Goal: Task Accomplishment & Management: Manage account settings

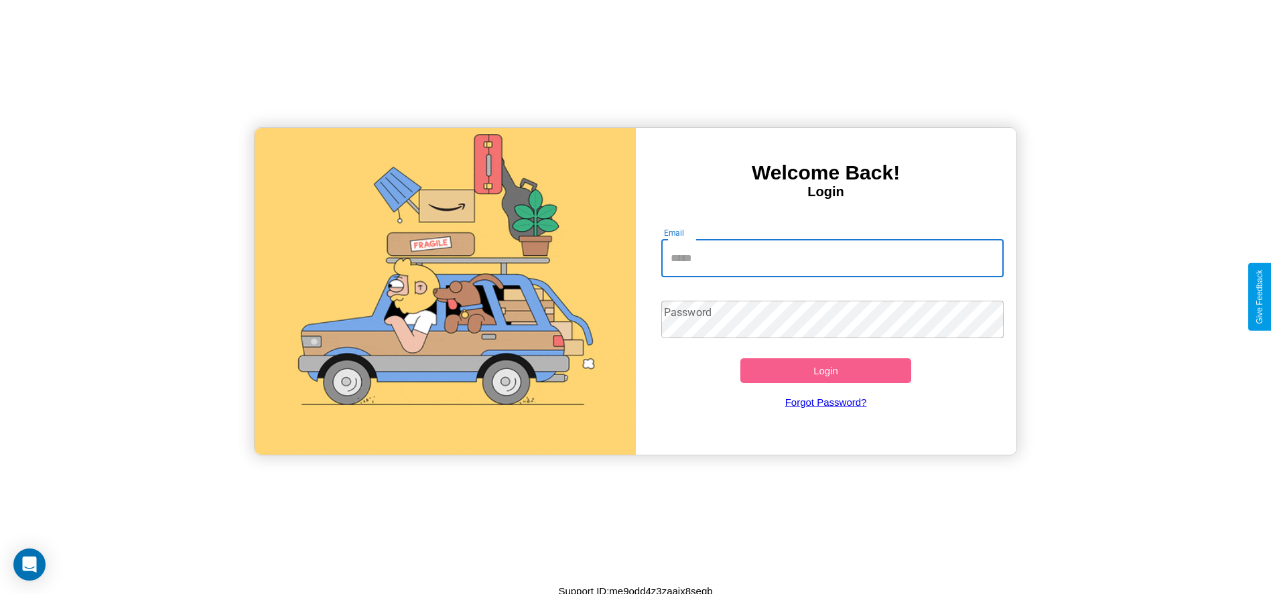
click at [832, 258] on input "Email" at bounding box center [832, 259] width 342 height 38
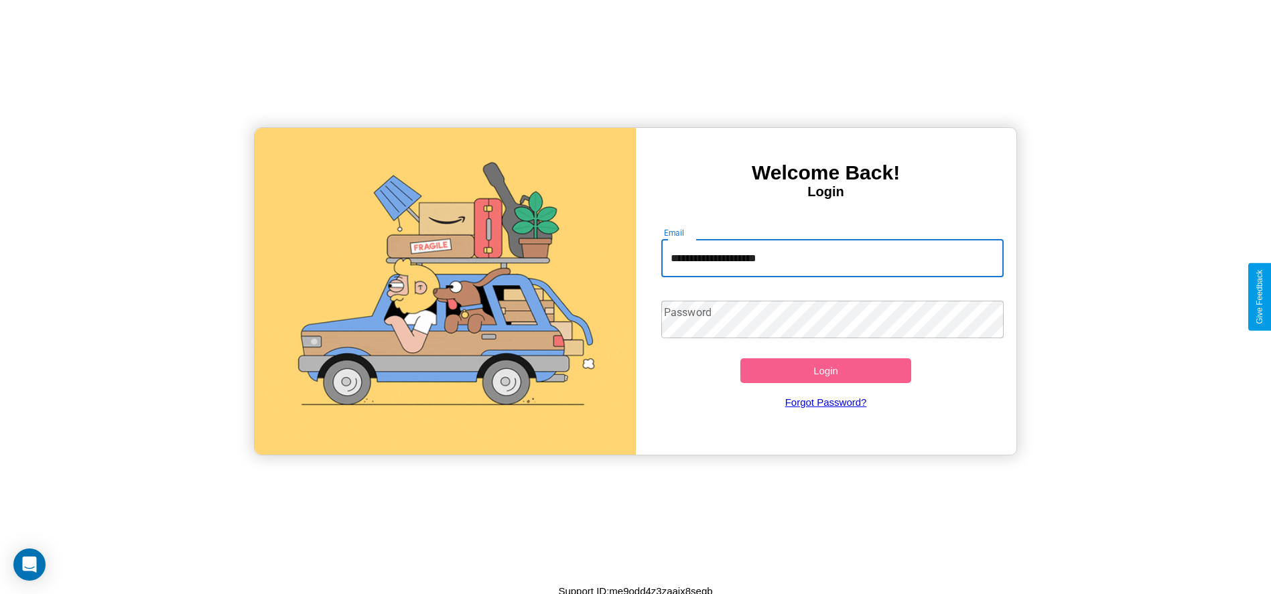
type input "**********"
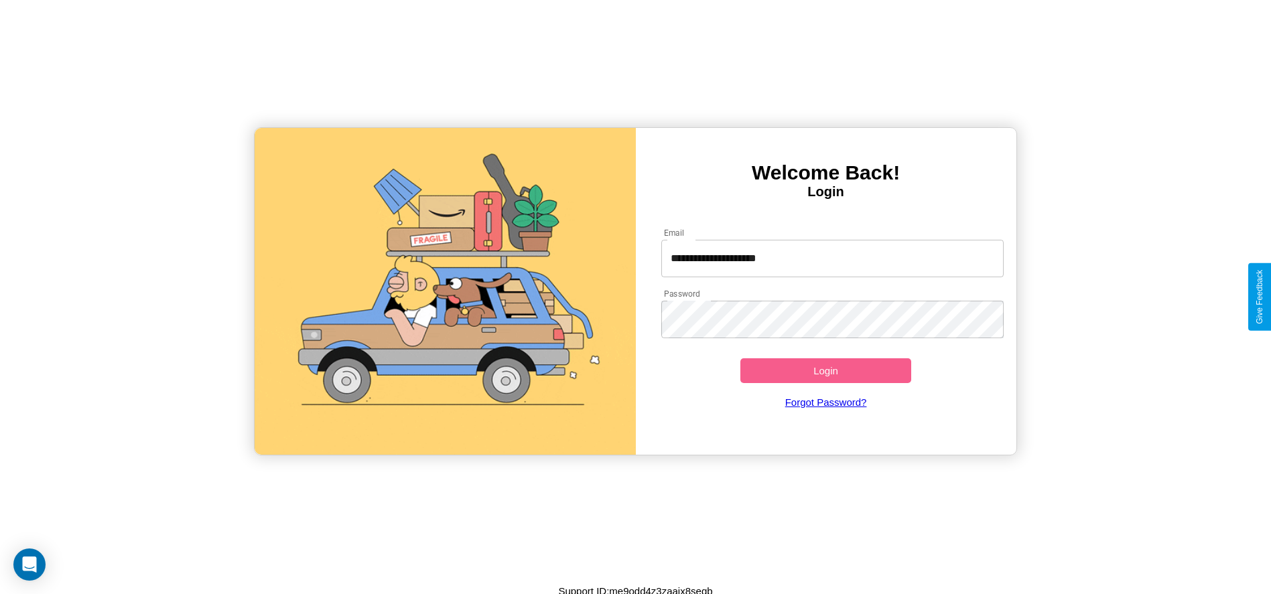
click at [825, 370] on button "Login" at bounding box center [825, 370] width 171 height 25
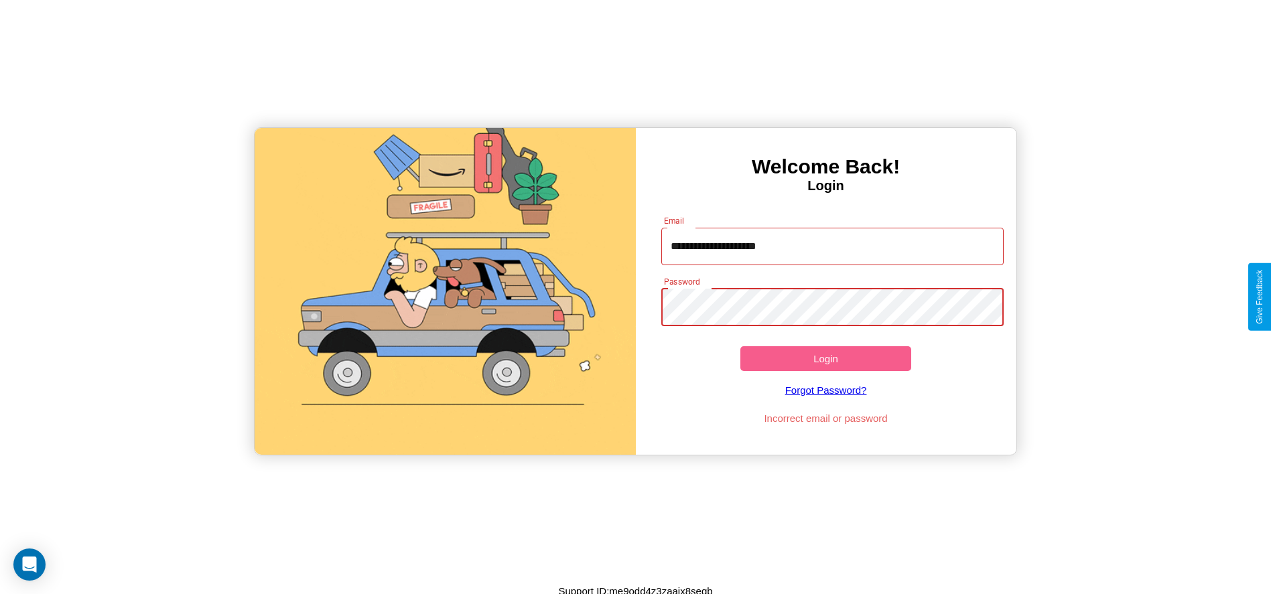
click at [825, 358] on button "Login" at bounding box center [825, 358] width 171 height 25
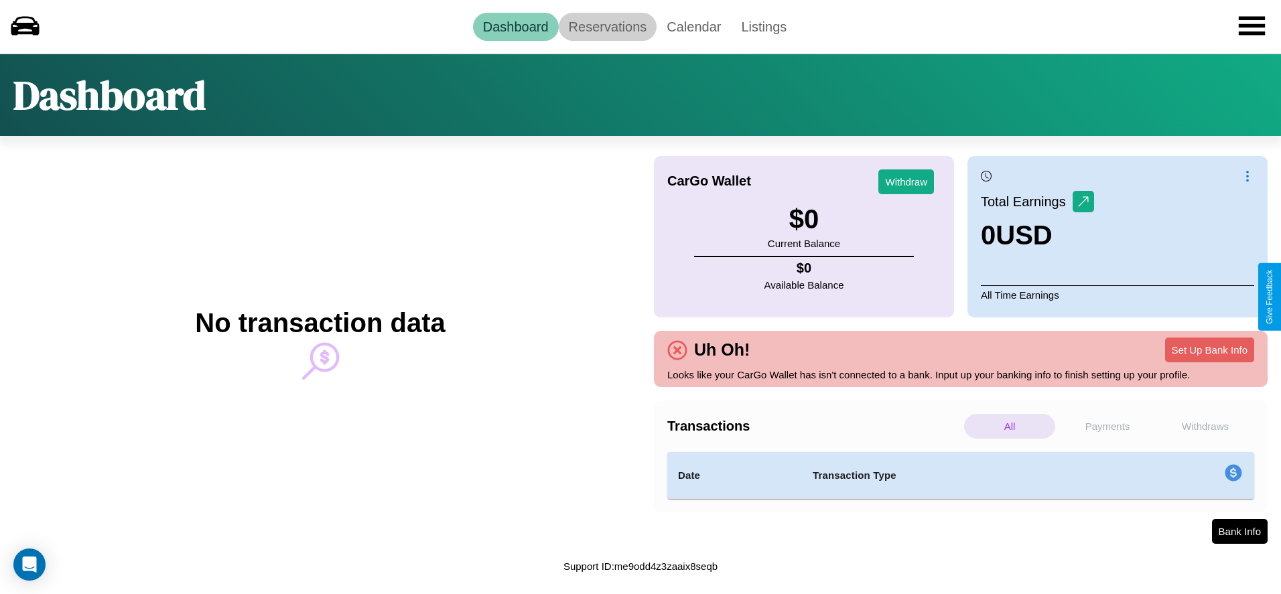
click at [607, 26] on link "Reservations" at bounding box center [608, 27] width 98 height 28
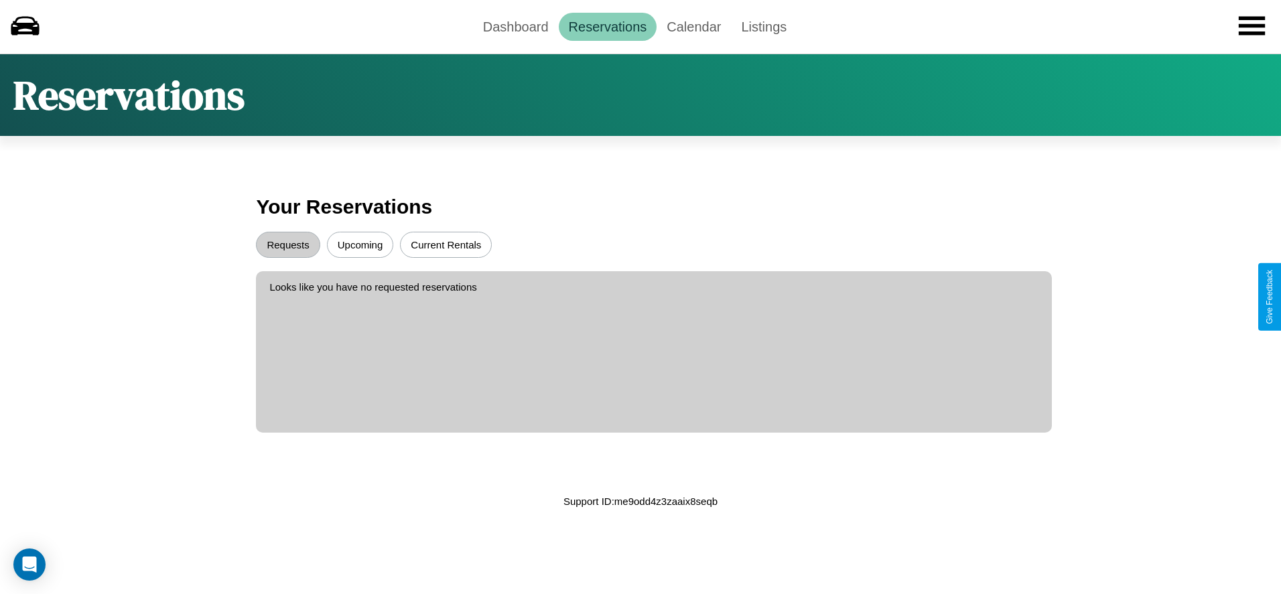
click at [360, 245] on button "Upcoming" at bounding box center [360, 245] width 67 height 26
click at [288, 245] on button "Requests" at bounding box center [288, 245] width 64 height 26
